Goal: Navigation & Orientation: Find specific page/section

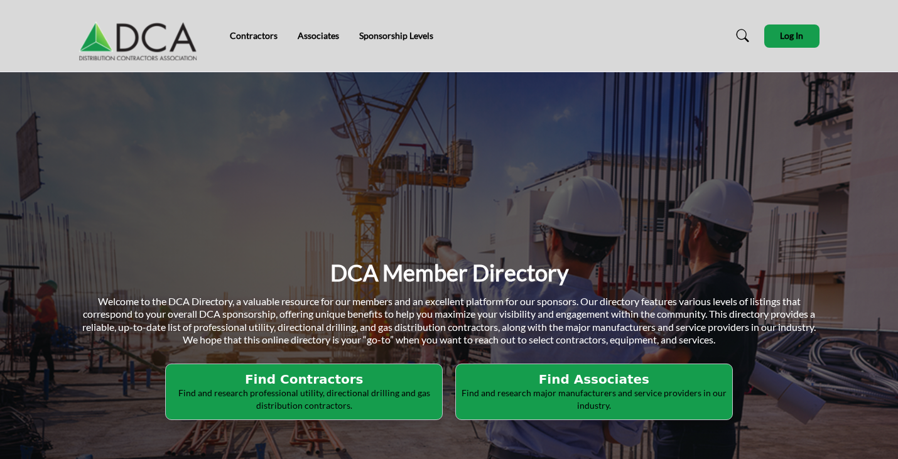
click at [237, 121] on div "DCA Member Directory Welcome to the DCA Directory, a valuable resource for our …" at bounding box center [449, 339] width 898 height 534
click at [149, 35] on img at bounding box center [141, 36] width 124 height 50
